Goal: Information Seeking & Learning: Learn about a topic

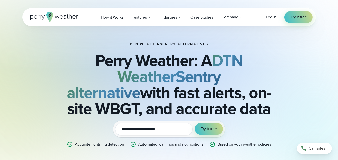
click at [58, 18] on icon at bounding box center [56, 16] width 5 height 3
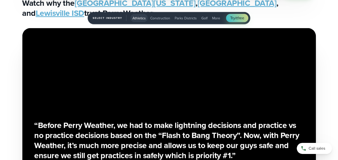
scroll to position [954, 0]
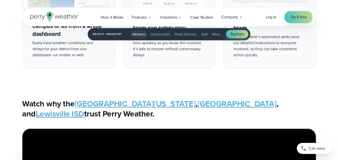
click at [114, 105] on link "University of Georgia" at bounding box center [135, 103] width 121 height 12
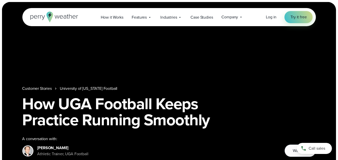
scroll to position [25, 0]
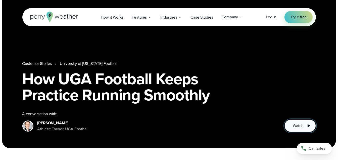
click at [303, 124] on button "Watch" at bounding box center [299, 125] width 31 height 13
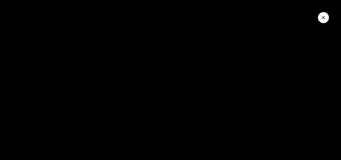
click at [323, 17] on icon "Close Video" at bounding box center [323, 17] width 3 height 3
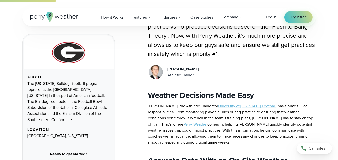
scroll to position [0, 0]
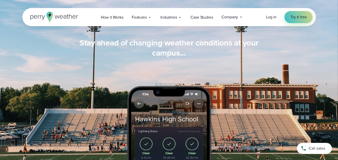
scroll to position [354, 0]
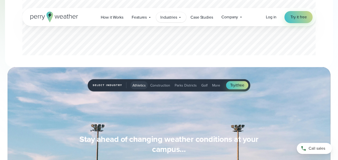
click at [170, 17] on span "Industries" at bounding box center [168, 17] width 17 height 6
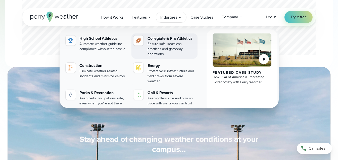
click at [158, 39] on div "Collegiate & Pro Athletics" at bounding box center [171, 38] width 48 height 6
